Goal: Information Seeking & Learning: Learn about a topic

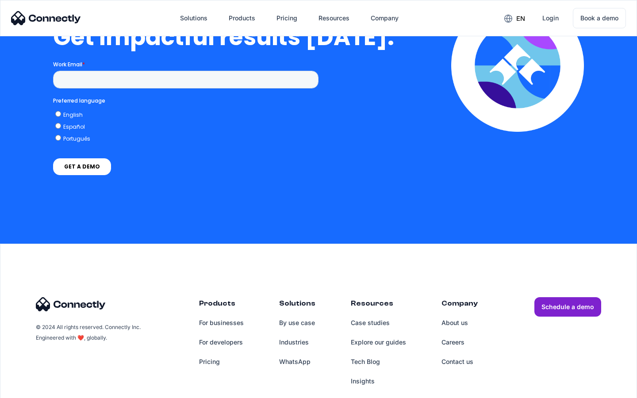
scroll to position [1953, 0]
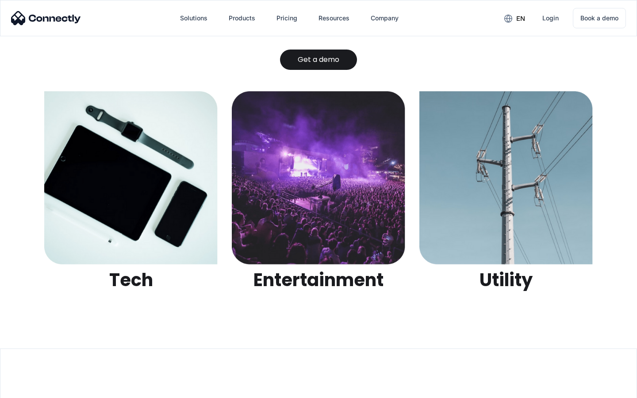
scroll to position [2793, 0]
